Goal: Browse casually: Explore the website without a specific task or goal

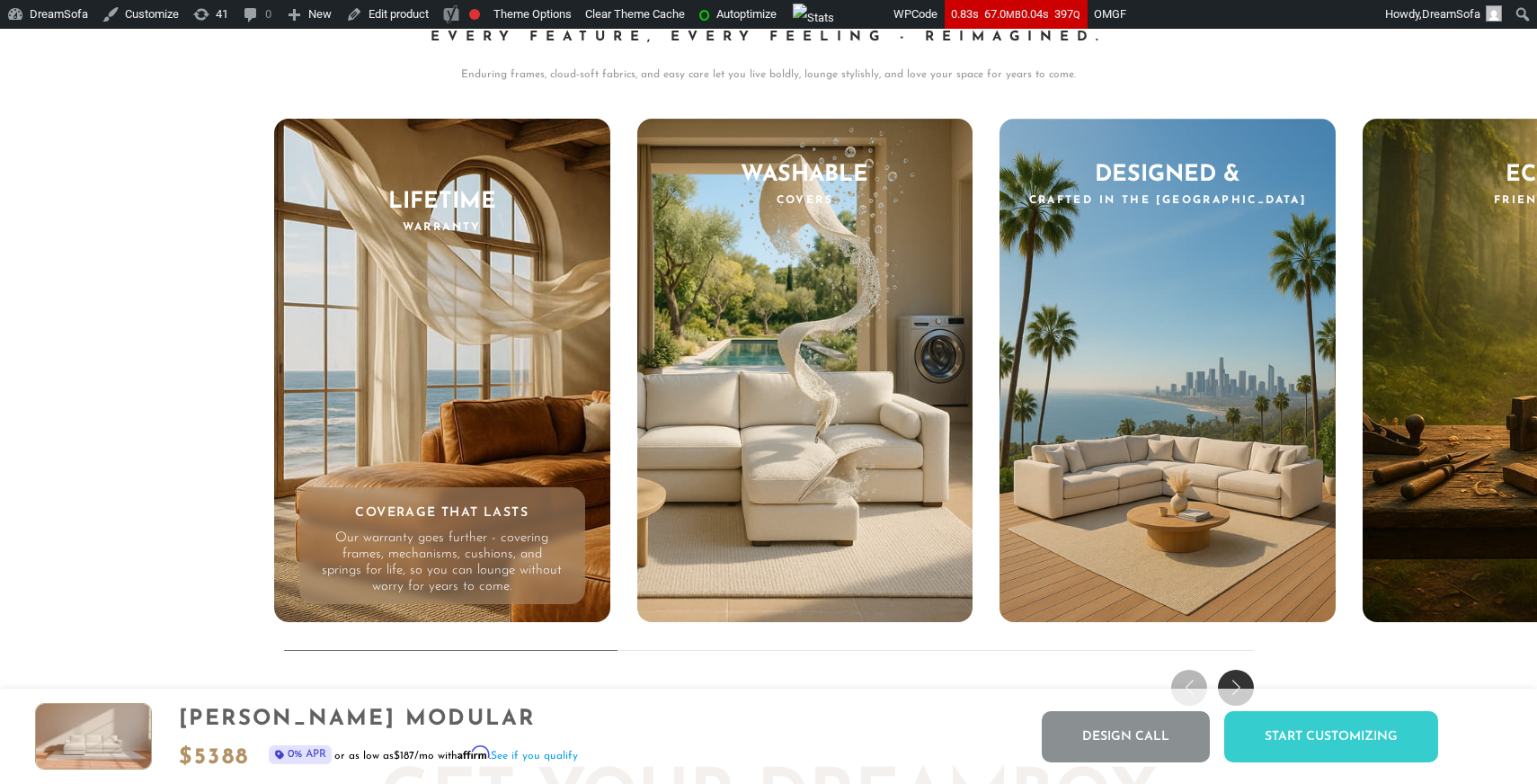
scroll to position [17374, 0]
click at [1240, 679] on div "Next slide" at bounding box center [1235, 686] width 36 height 36
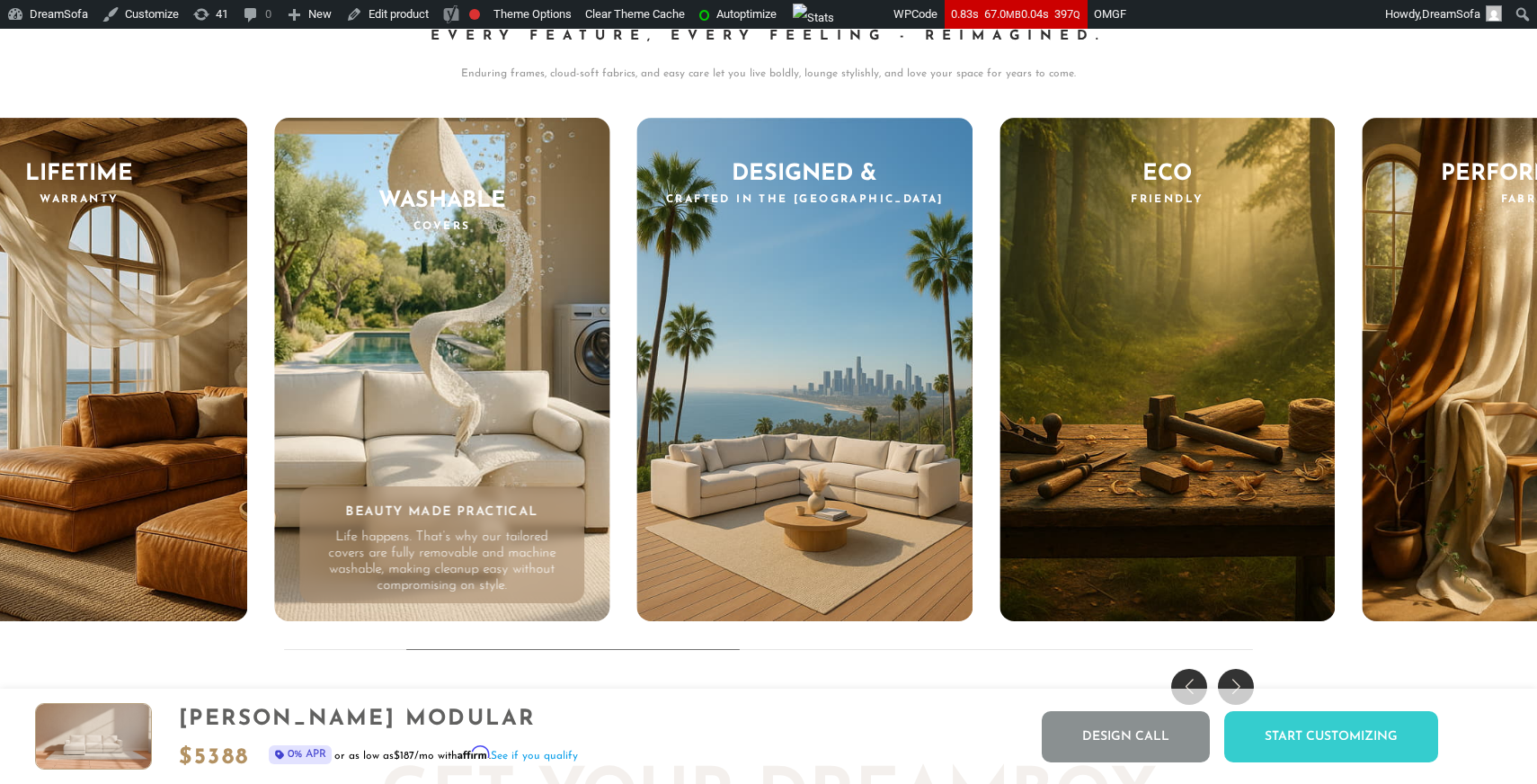
click at [1196, 674] on div "Previous slide" at bounding box center [1189, 686] width 36 height 36
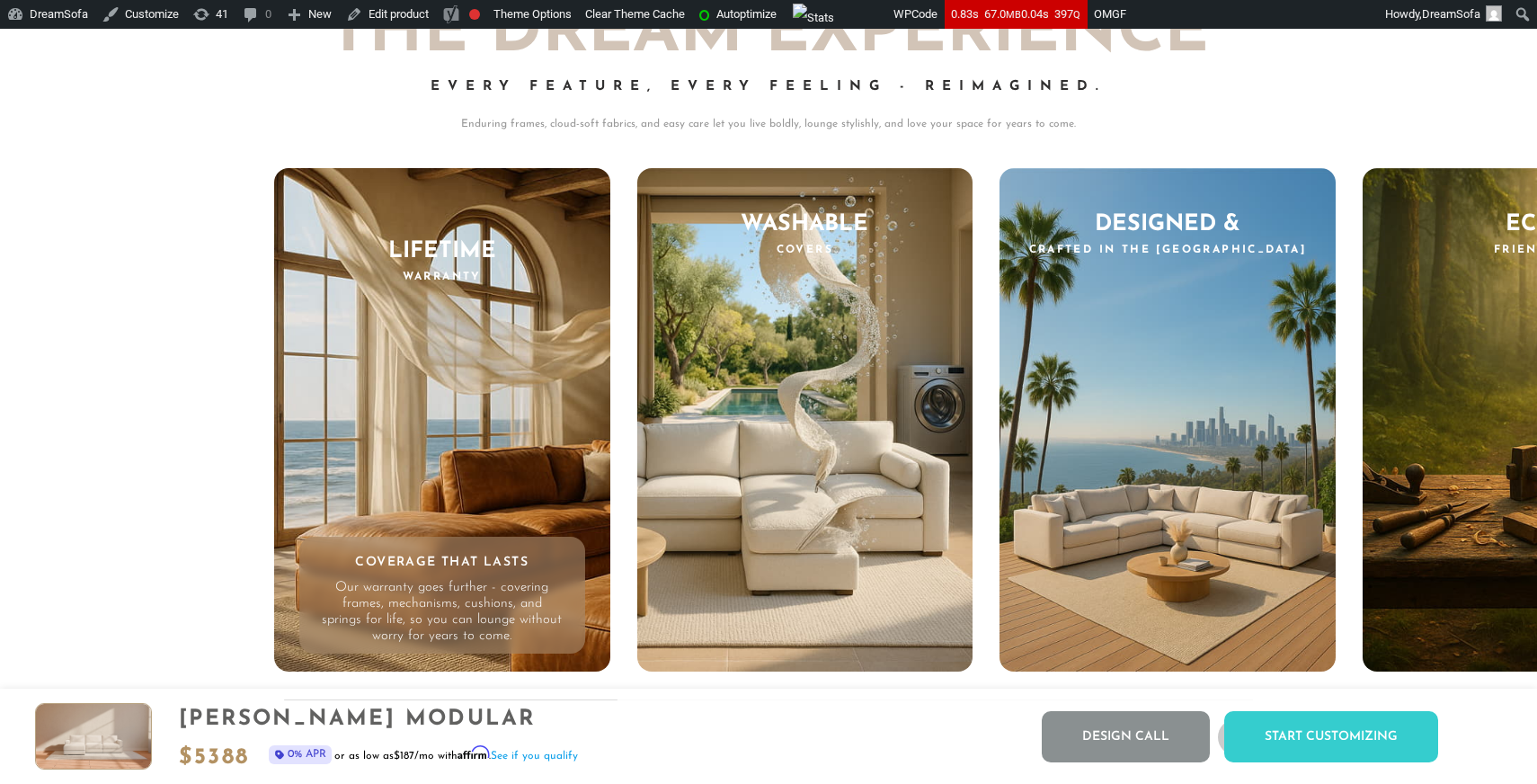
scroll to position [17319, 0]
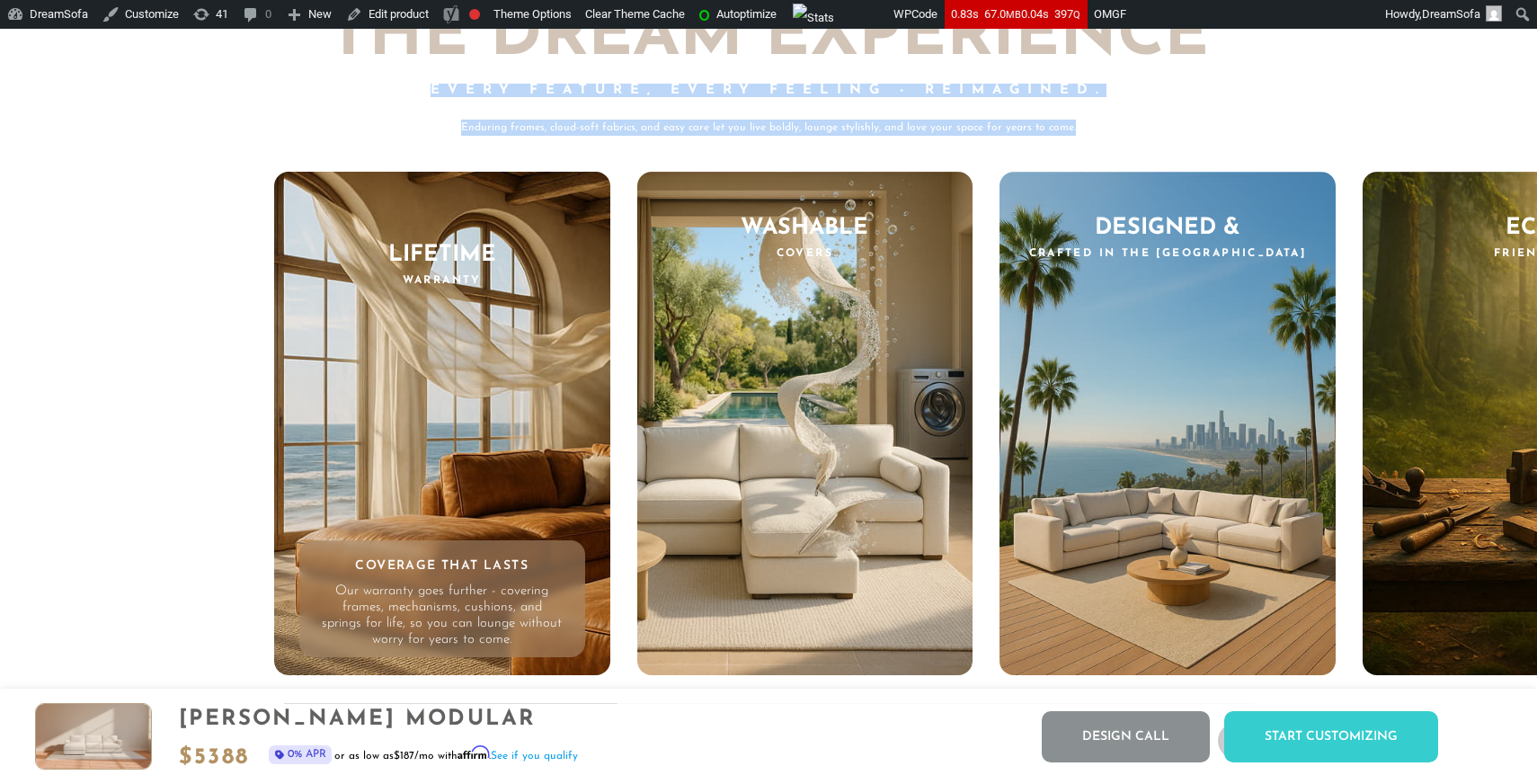
drag, startPoint x: 1096, startPoint y: 123, endPoint x: 407, endPoint y: 86, distance: 690.0
click at [407, 86] on div "THE DREAM EXPERIENCE Every Feature, Every Feeling - Reimagined. Enduring frames…" at bounding box center [769, 70] width 989 height 133
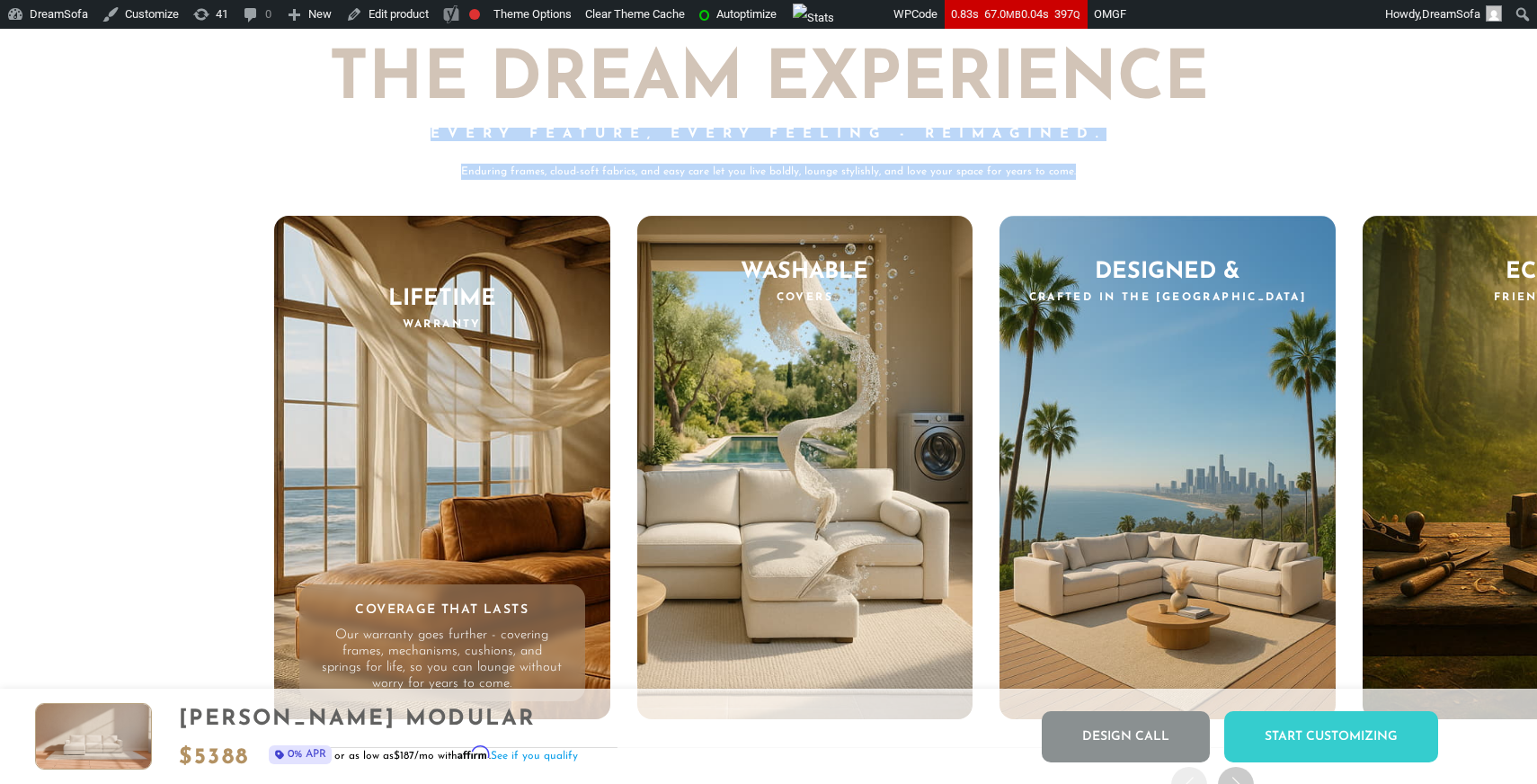
scroll to position [17272, 0]
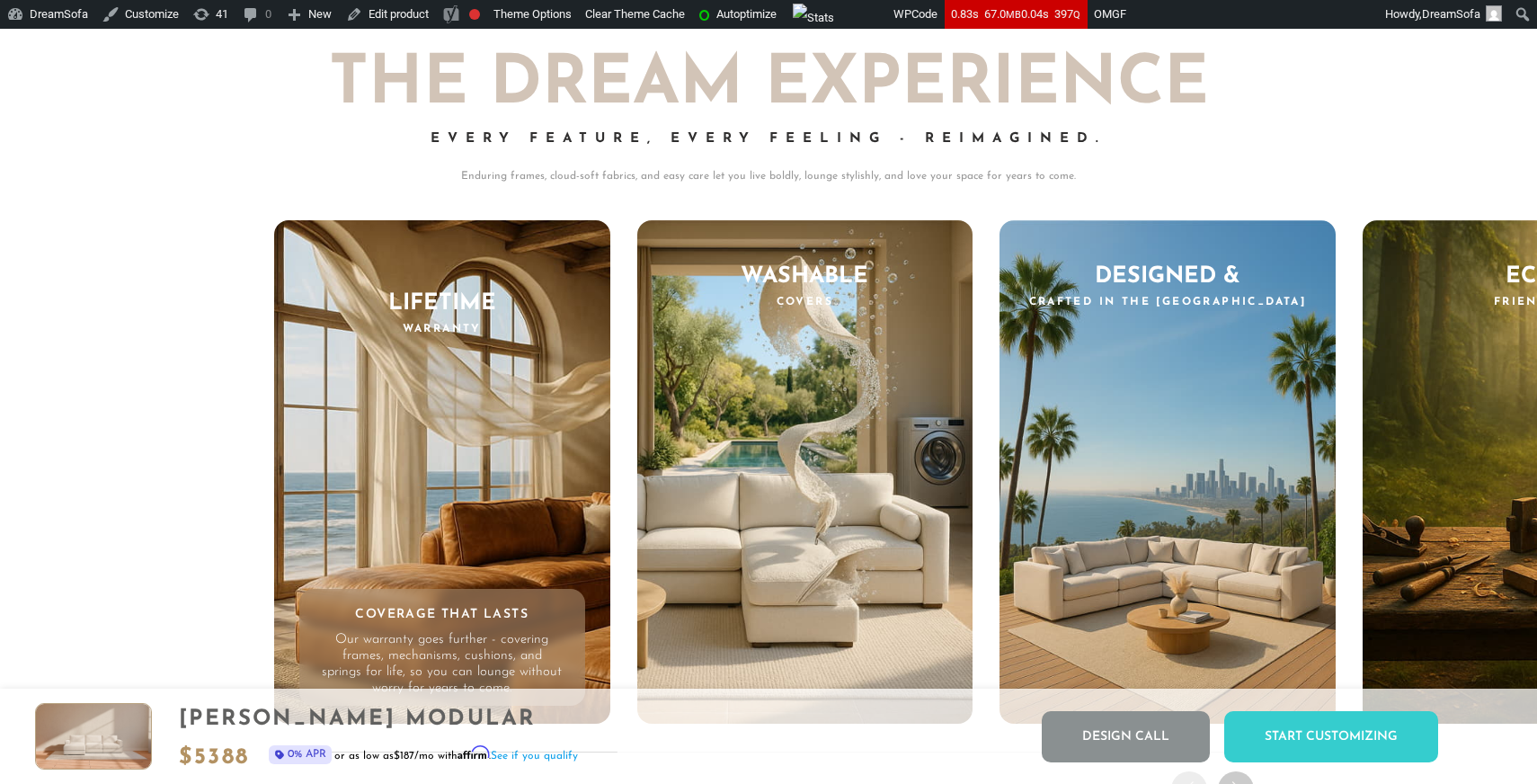
click at [991, 200] on div "THE DREAM EXPERIENCE Every Feature, Every Feeling - Reimagined. Enduring frames…" at bounding box center [769, 392] width 989 height 681
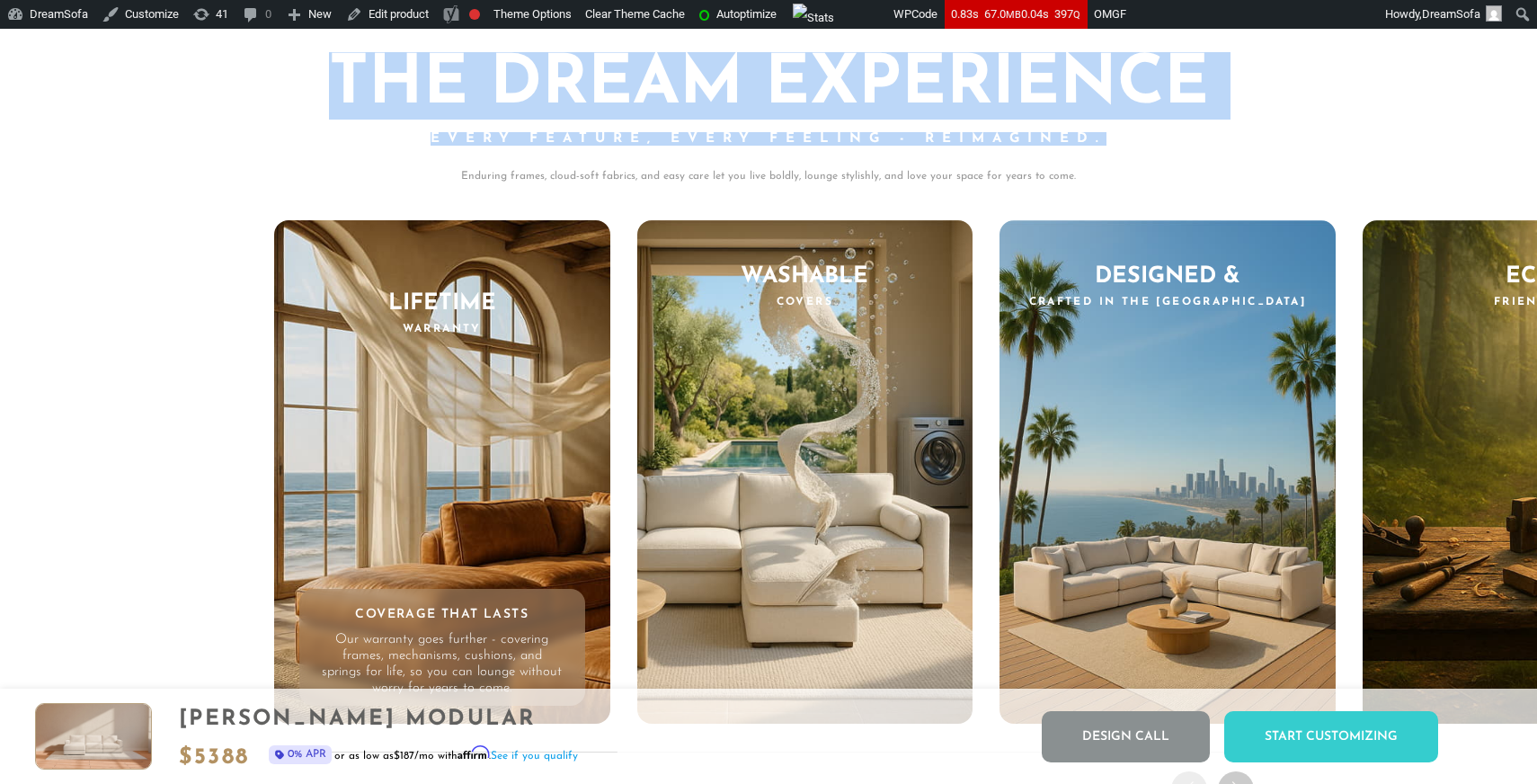
drag, startPoint x: 1086, startPoint y: 165, endPoint x: 334, endPoint y: 85, distance: 756.2
click at [334, 85] on div "THE DREAM EXPERIENCE Every Feature, Every Feeling - Reimagined. Enduring frames…" at bounding box center [769, 118] width 989 height 133
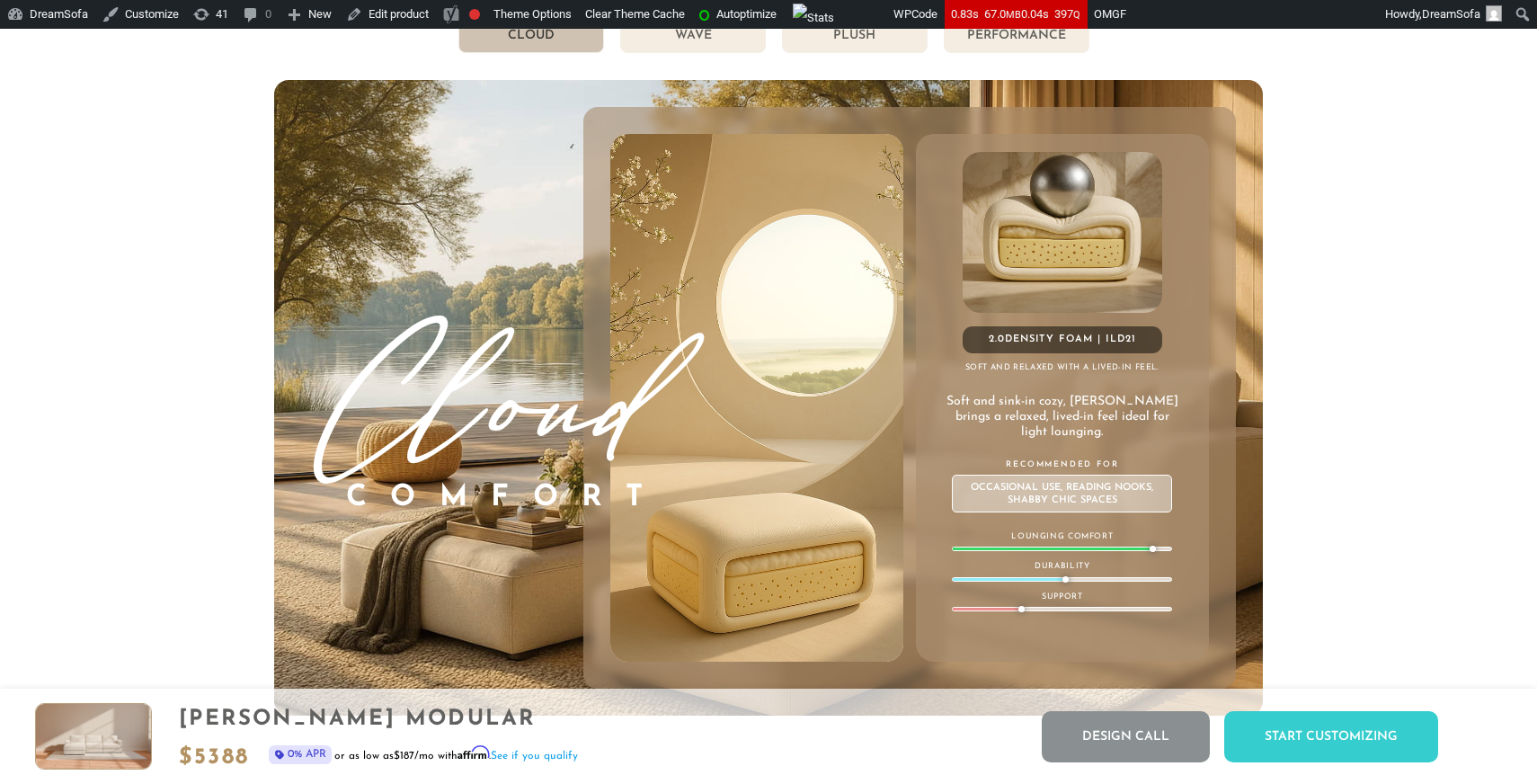
scroll to position [9947, 0]
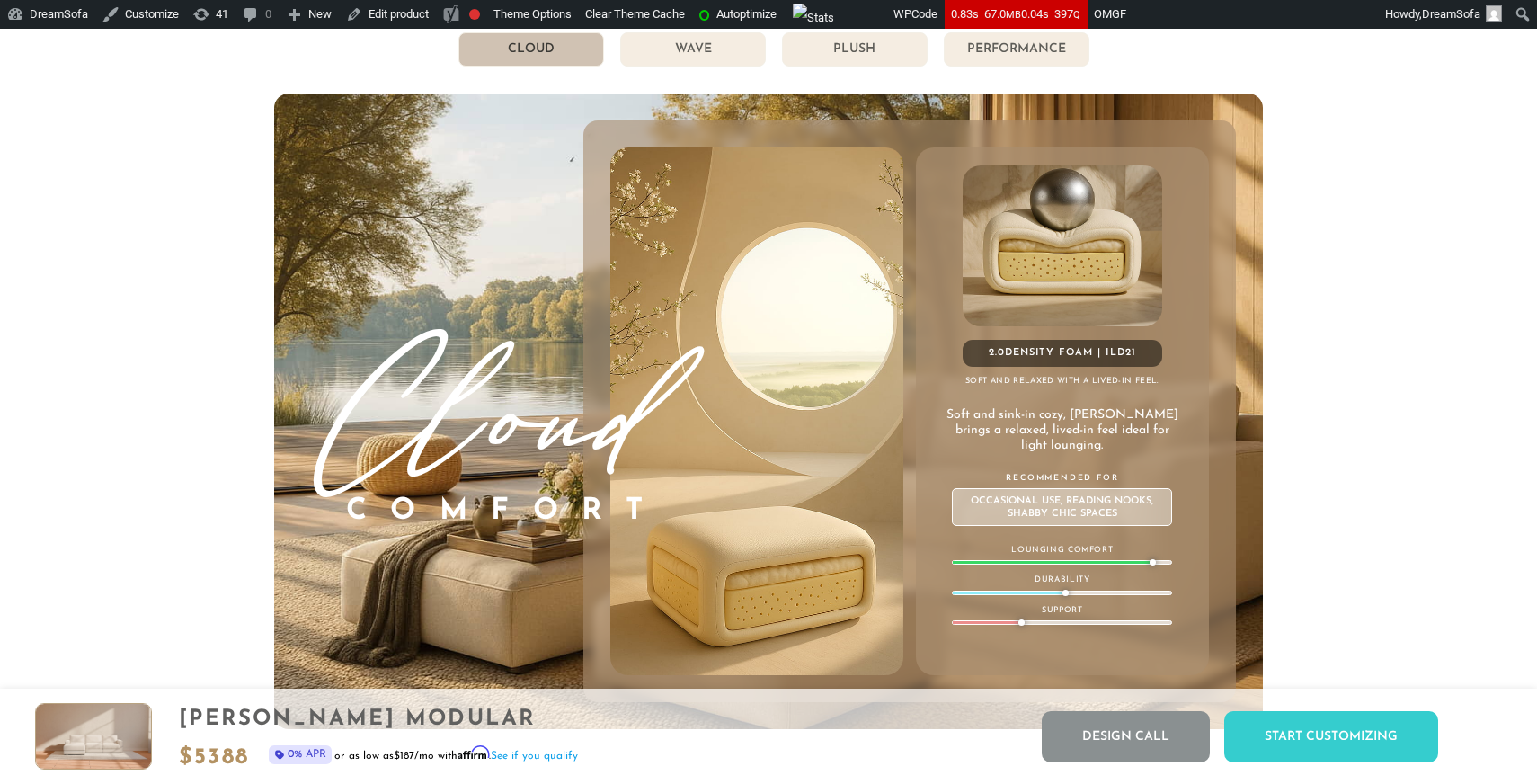
click at [688, 54] on li "Wave" at bounding box center [693, 49] width 146 height 34
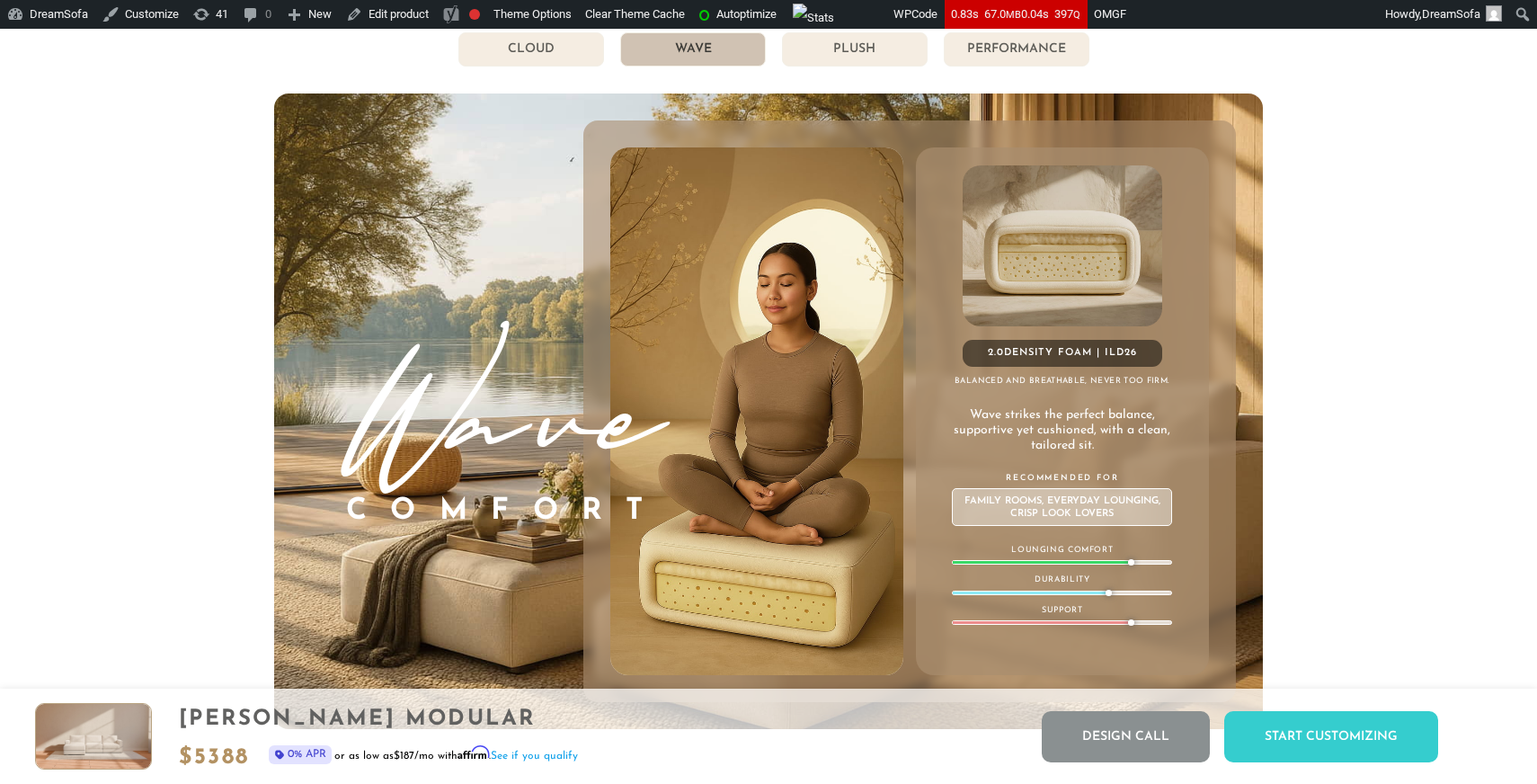
click at [841, 50] on li "Plush" at bounding box center [855, 49] width 146 height 34
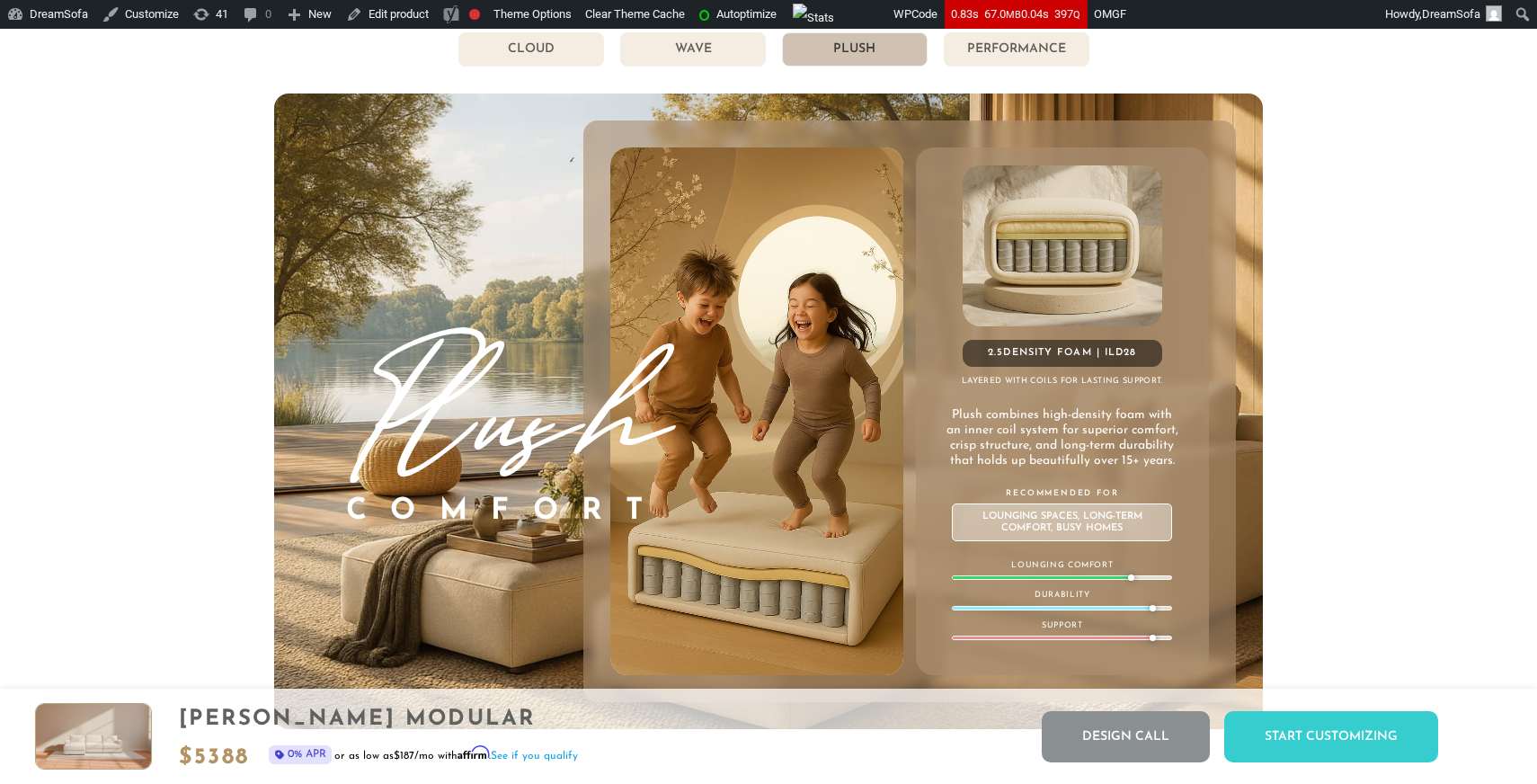
click at [1050, 50] on li "Performance" at bounding box center [1016, 49] width 146 height 34
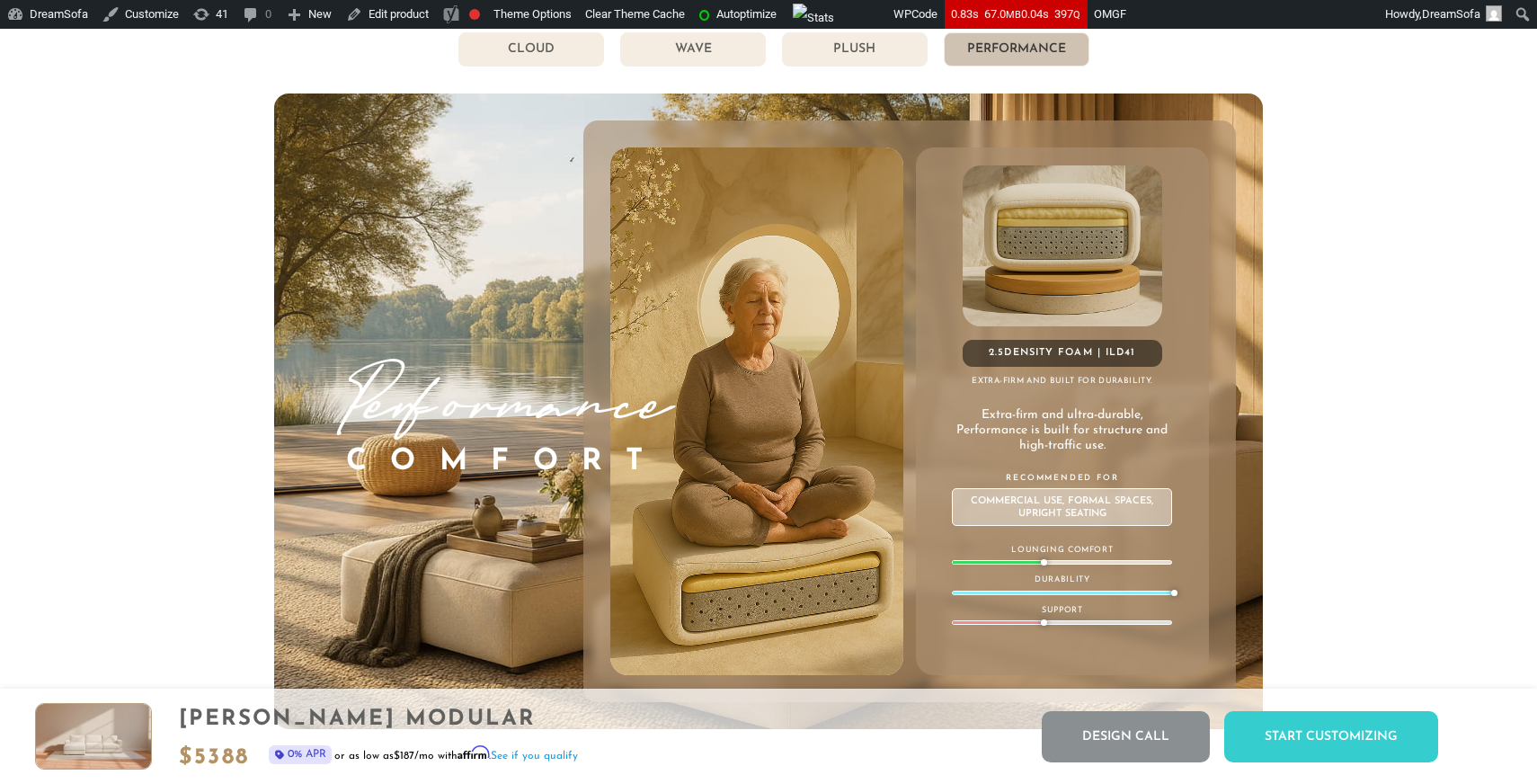
click at [892, 44] on li "Plush" at bounding box center [855, 49] width 146 height 34
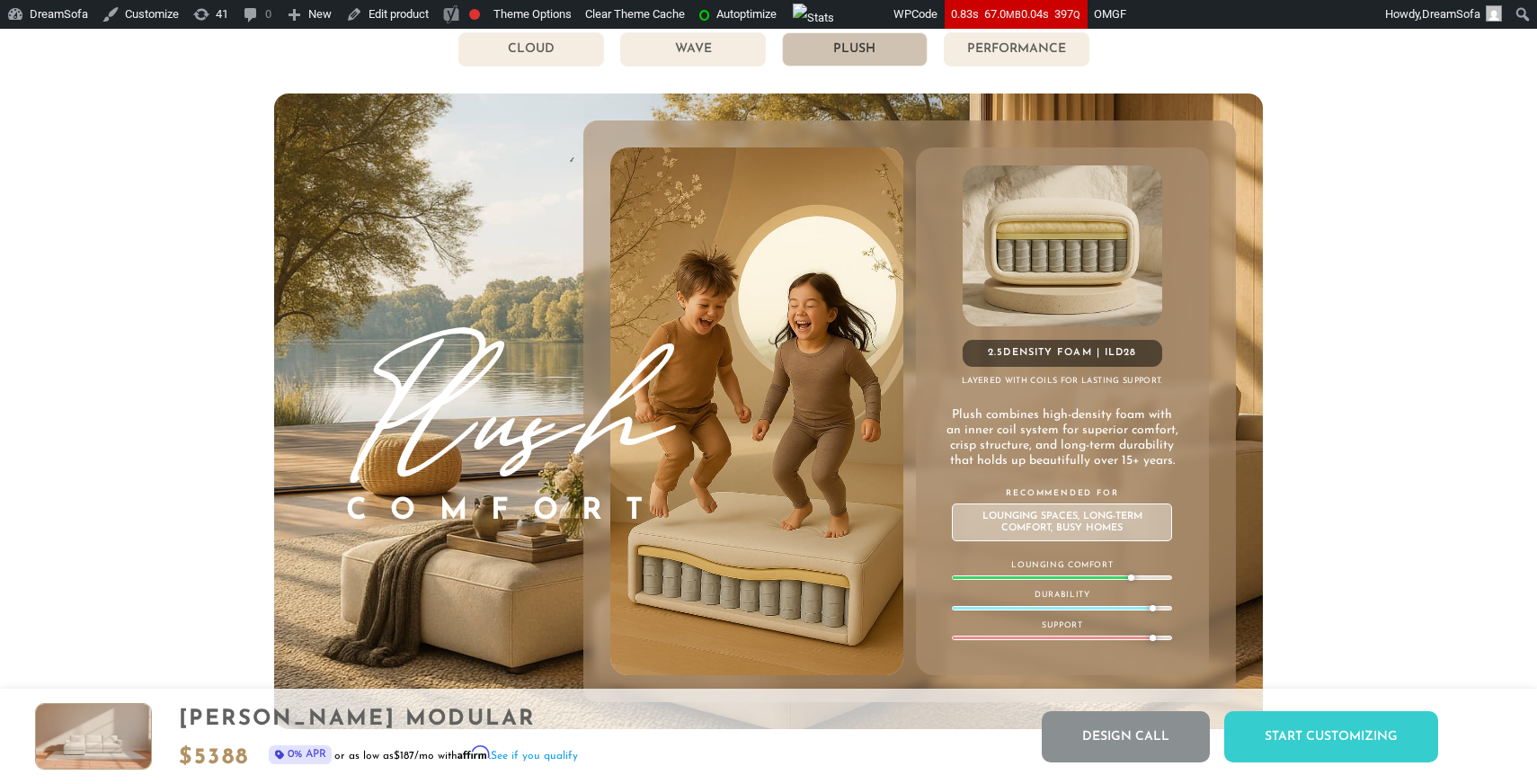
click at [1021, 54] on li "Performance" at bounding box center [1016, 49] width 146 height 34
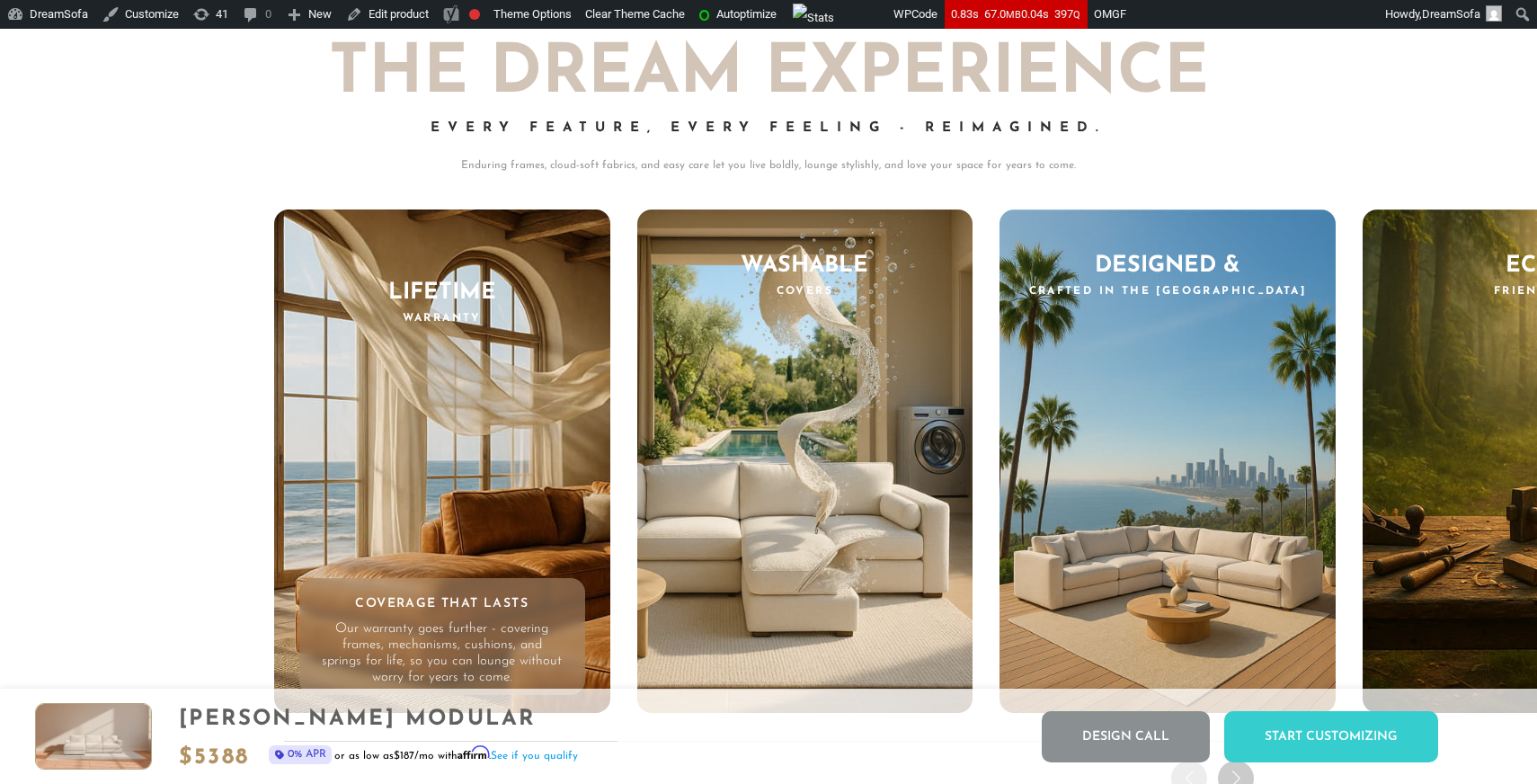
scroll to position [17283, 0]
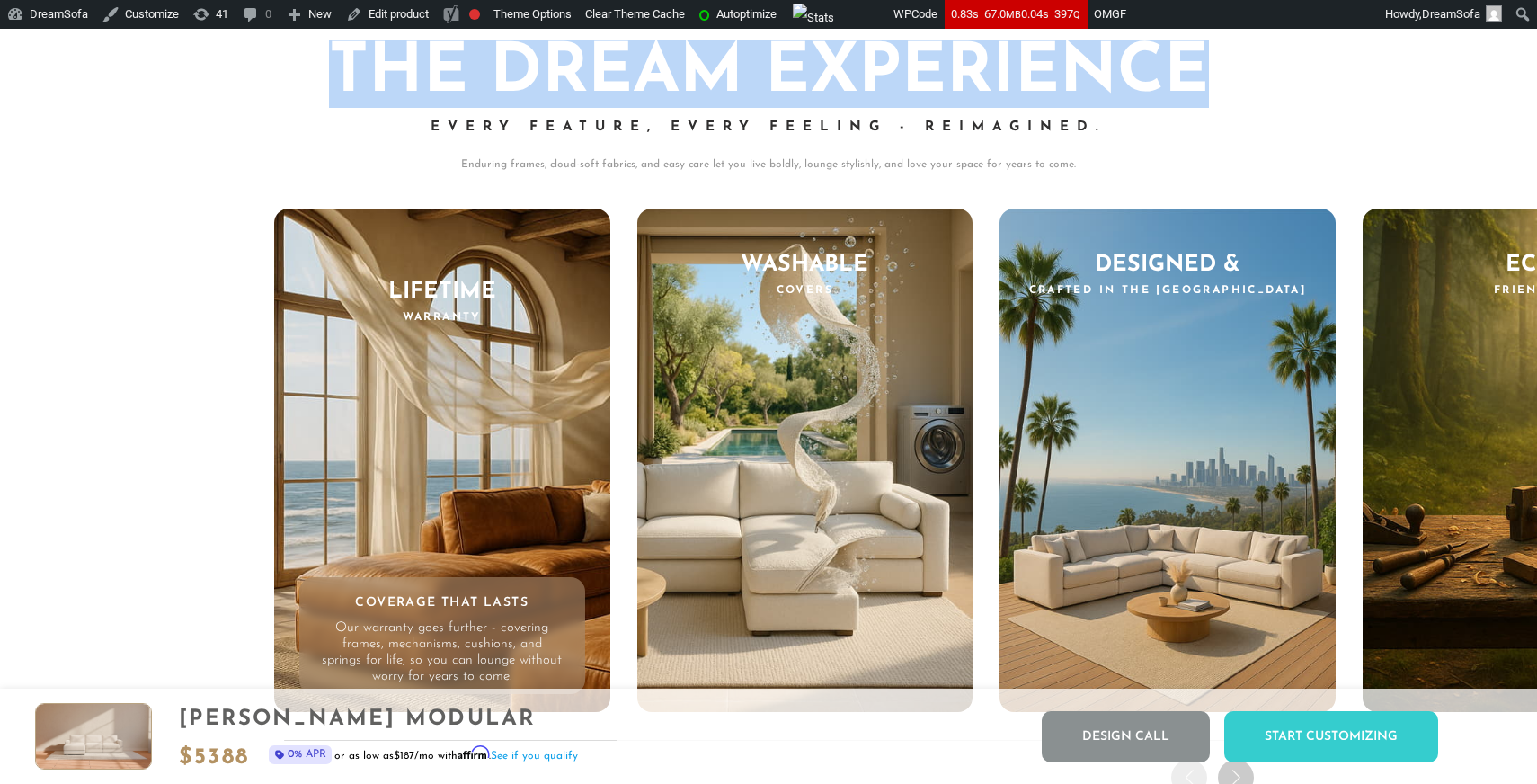
drag, startPoint x: 1240, startPoint y: 59, endPoint x: 340, endPoint y: 53, distance: 900.0
click at [340, 53] on h2 "THE DREAM EXPERIENCE" at bounding box center [769, 74] width 989 height 68
click at [1175, 96] on h2 "THE DREAM EXPERIENCE" at bounding box center [769, 74] width 989 height 68
drag, startPoint x: 1230, startPoint y: 82, endPoint x: 198, endPoint y: 82, distance: 1032.0
click at [197, 82] on div "THE DREAM EXPERIENCE Every Feature, Every Feeling - Reimagined. Enduring frames…" at bounding box center [768, 394] width 1537 height 815
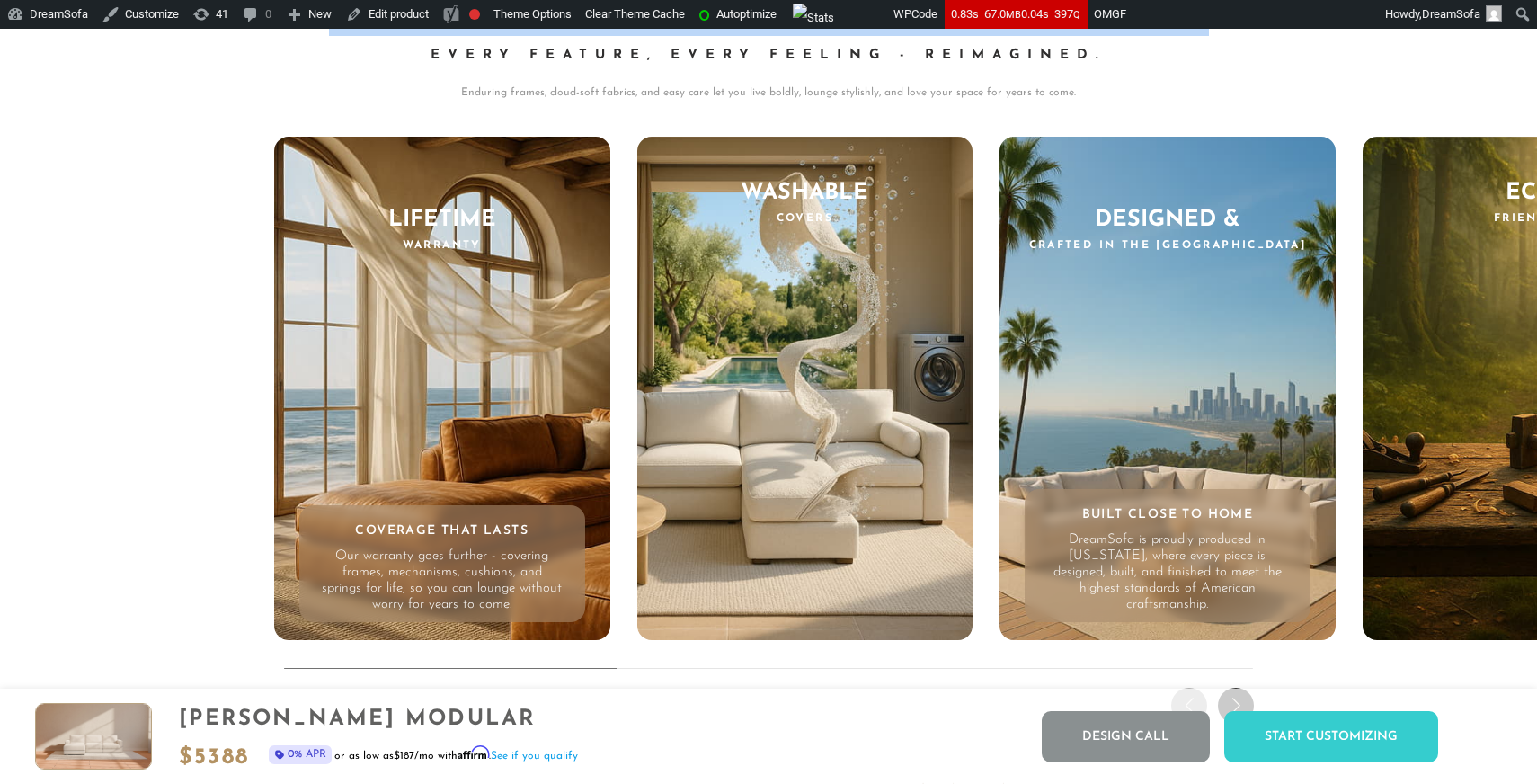
scroll to position [17419, 0]
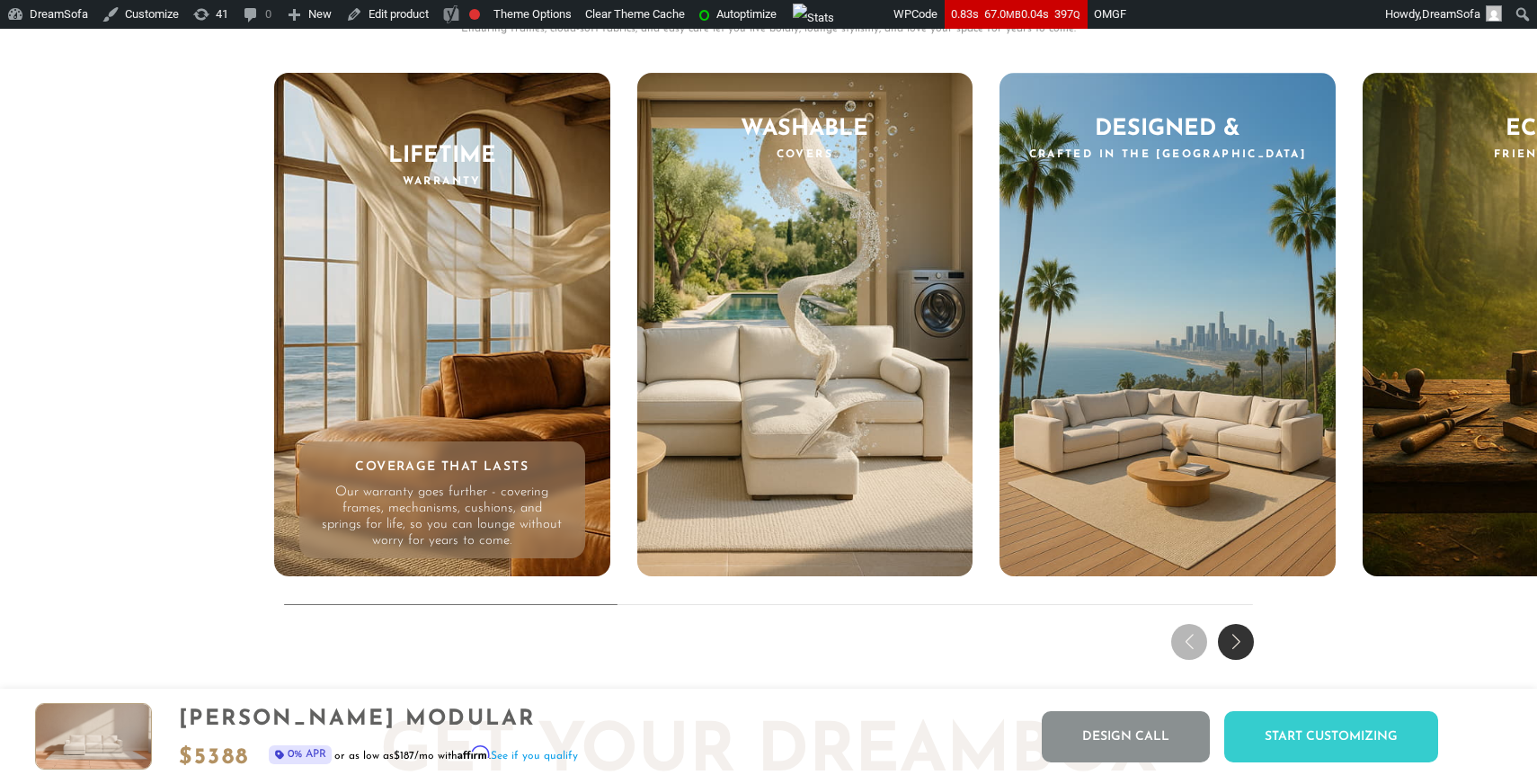
click at [1227, 627] on div "Next slide" at bounding box center [1235, 641] width 36 height 36
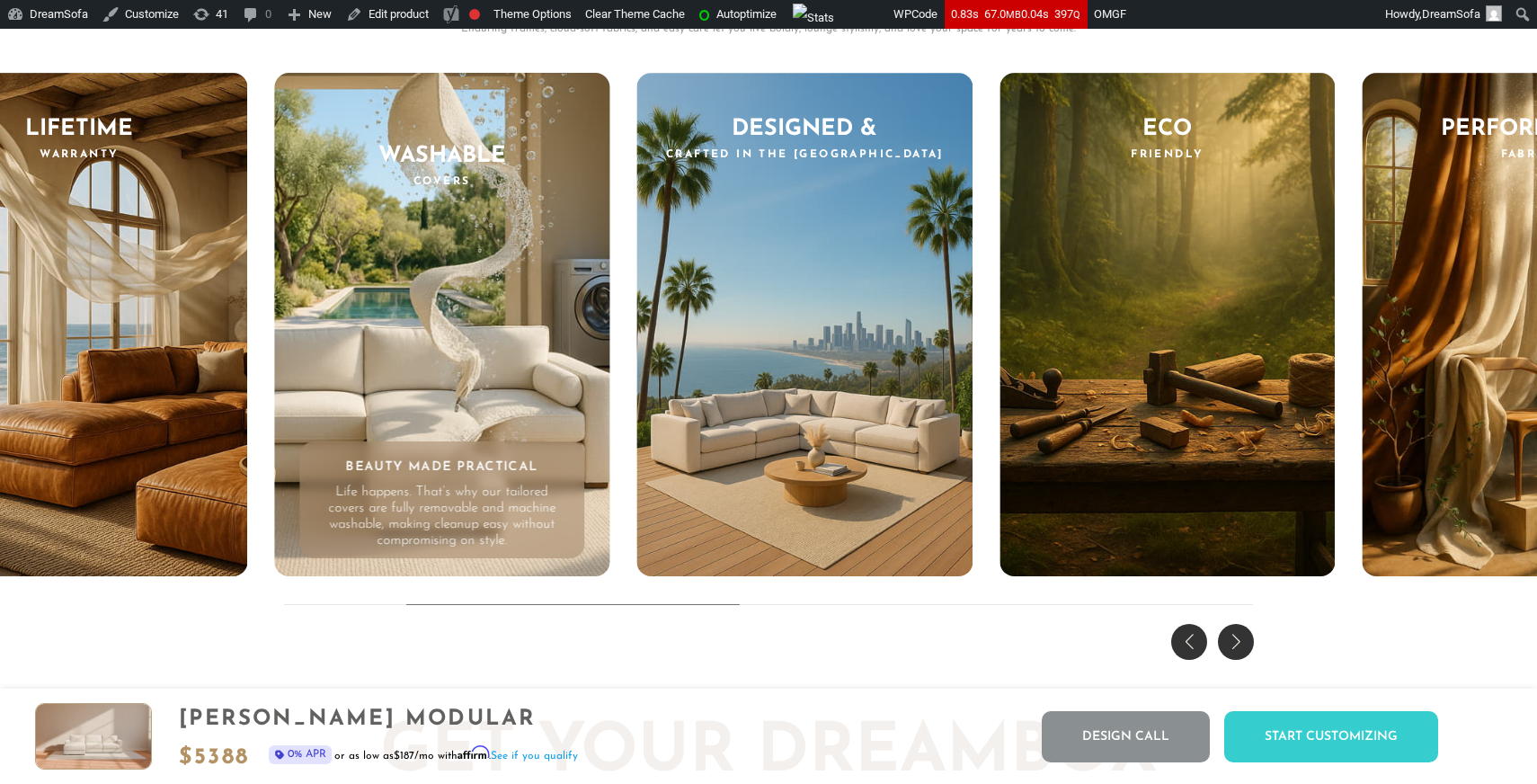
click at [1227, 627] on div "Next slide" at bounding box center [1235, 641] width 36 height 36
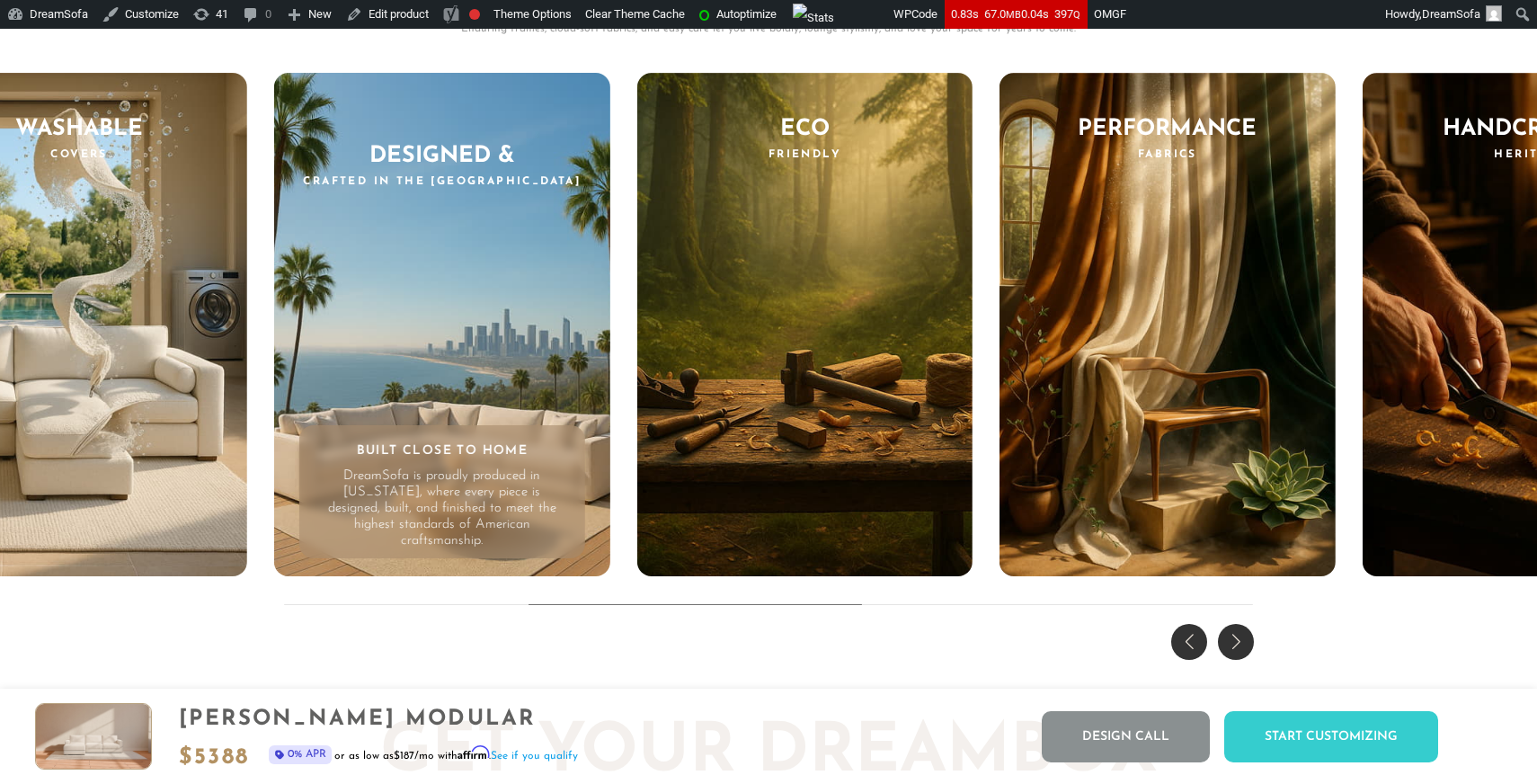
click at [1193, 638] on div "Previous slide" at bounding box center [1189, 641] width 36 height 36
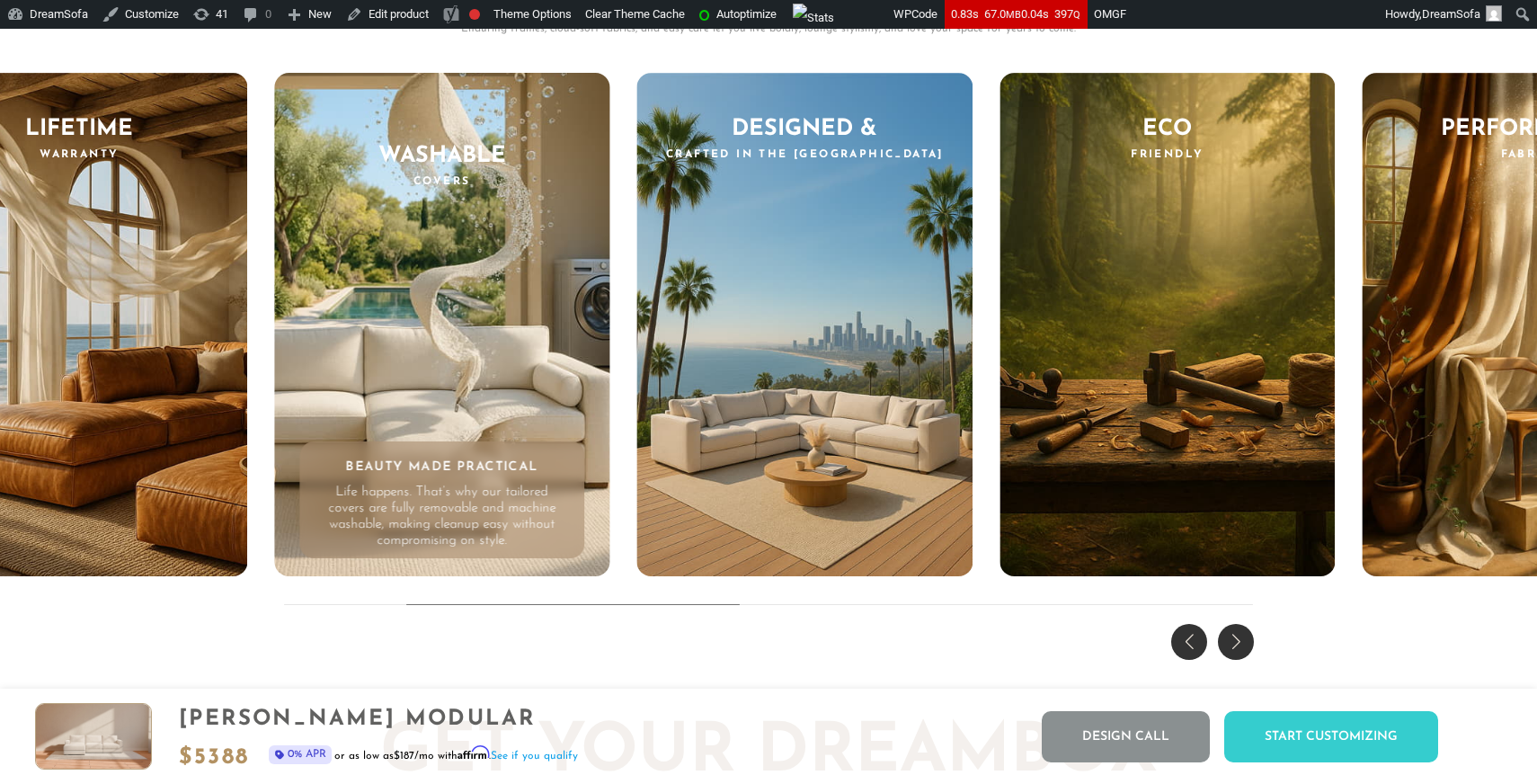
click at [1193, 638] on div "Previous slide" at bounding box center [1189, 641] width 36 height 36
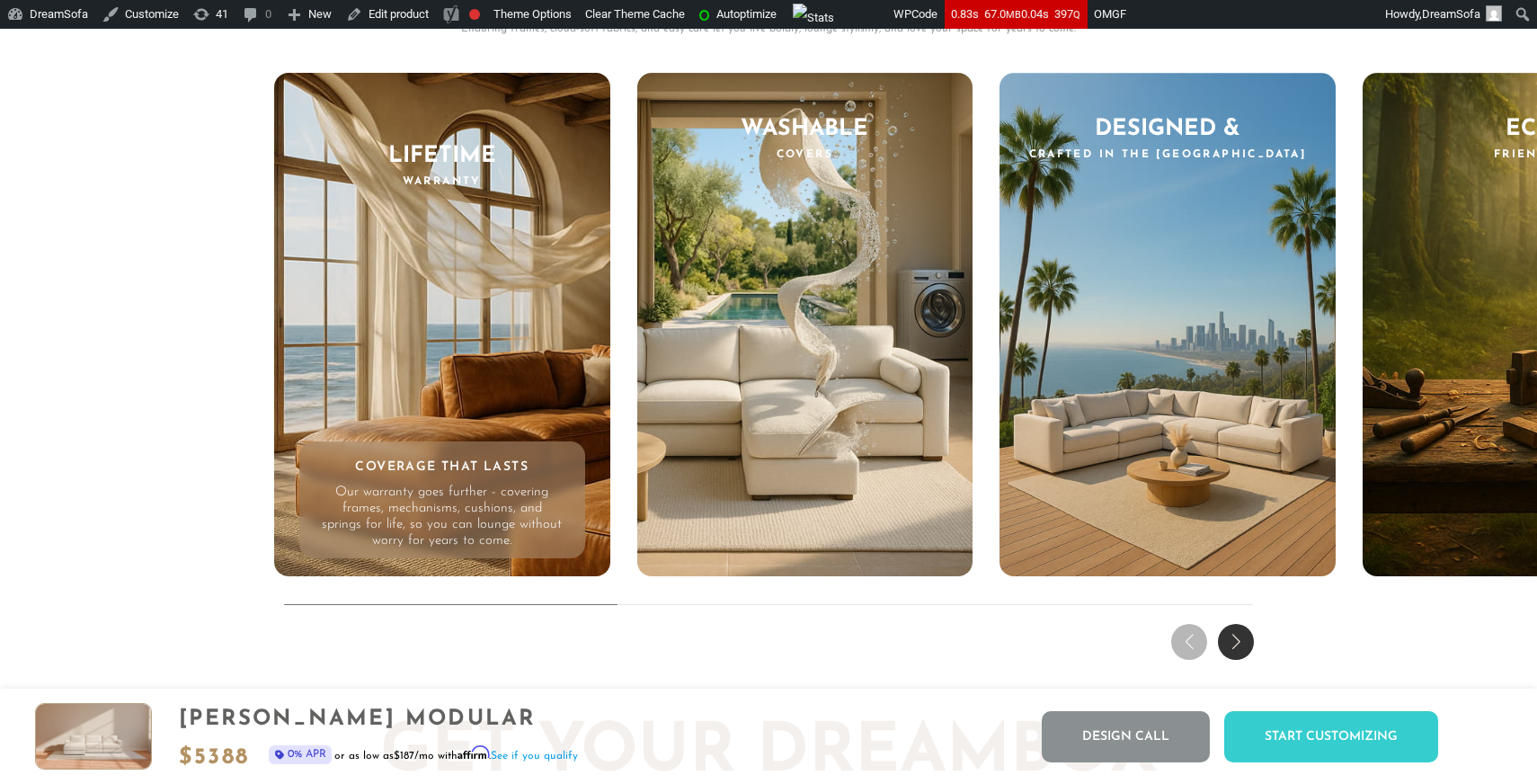
click at [1193, 638] on div "THE DREAM EXPERIENCE Every Feature, Every Feeling - Reimagined. Enduring frames…" at bounding box center [768, 258] width 1537 height 815
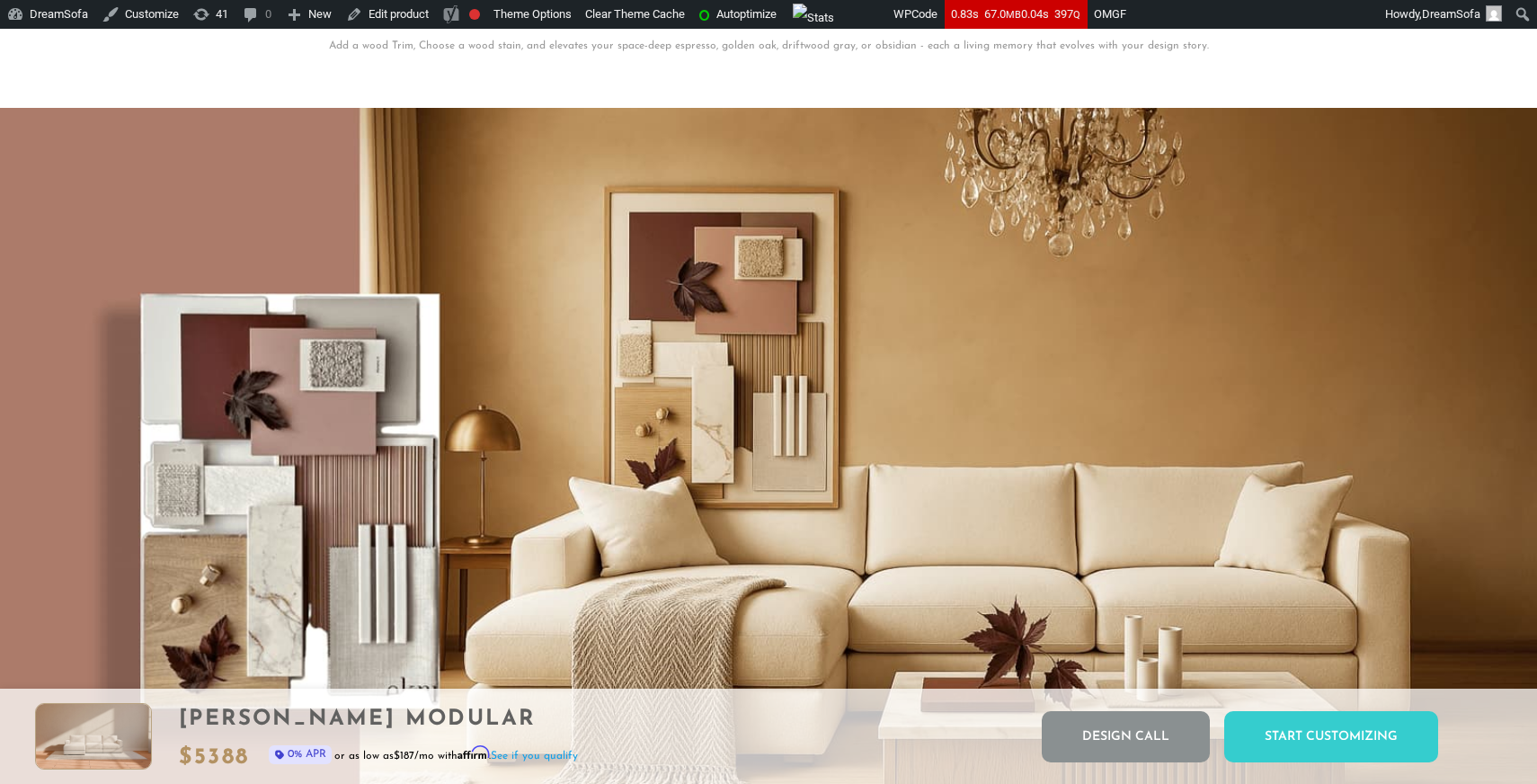
scroll to position [14587, 0]
